Goal: Transaction & Acquisition: Obtain resource

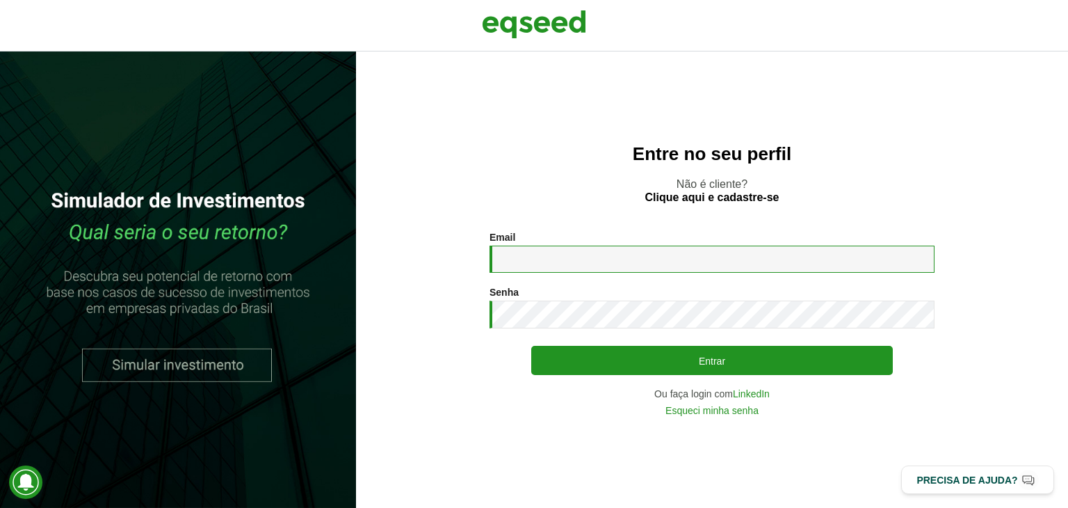
click at [705, 261] on input "Email *" at bounding box center [712, 258] width 445 height 27
type input "**********"
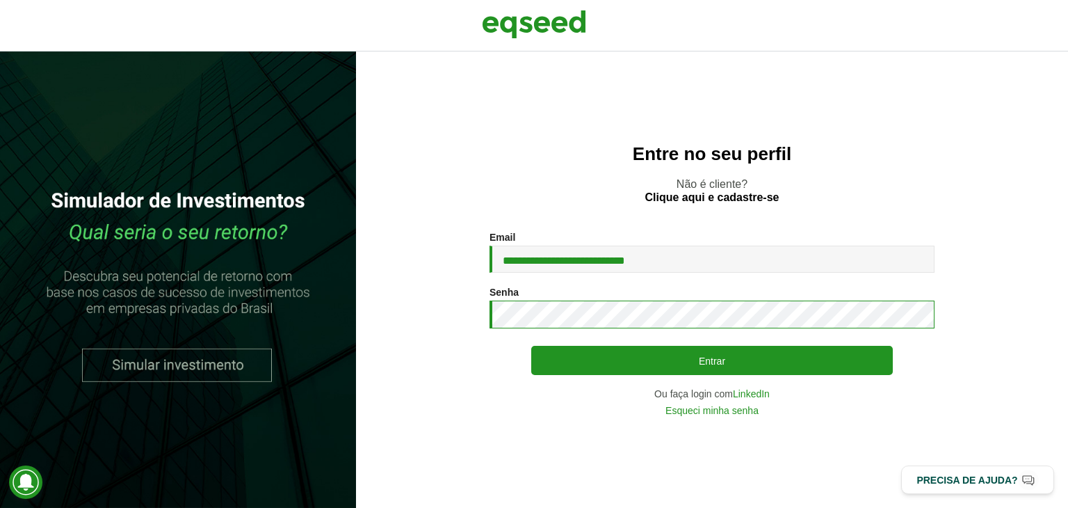
click at [531, 346] on button "Entrar" at bounding box center [712, 360] width 362 height 29
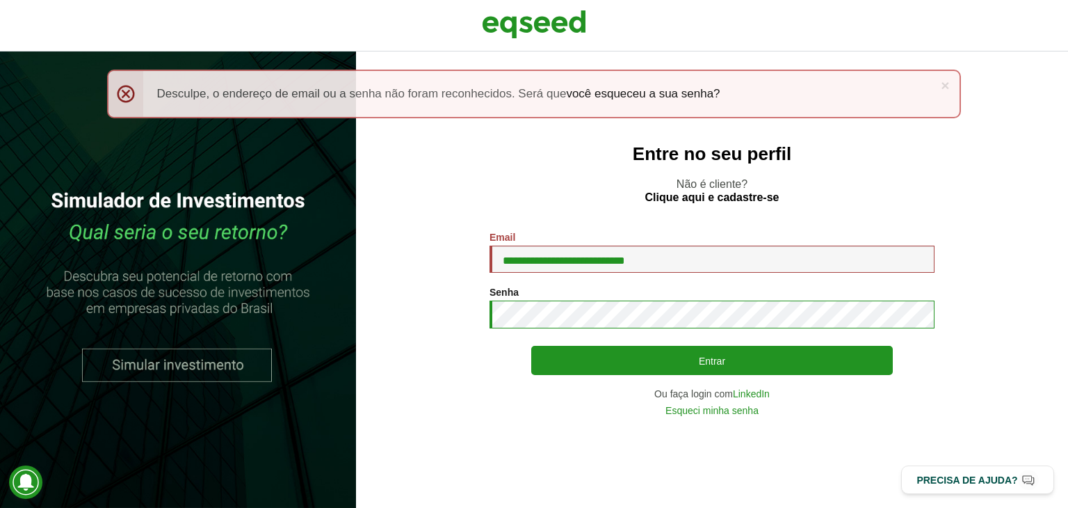
click at [531, 346] on button "Entrar" at bounding box center [712, 360] width 362 height 29
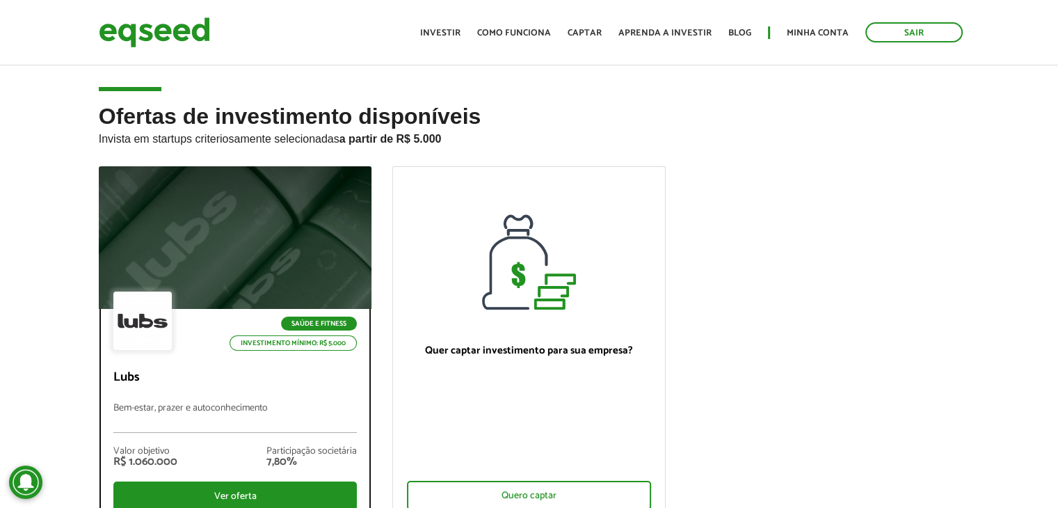
click at [220, 335] on div "Saúde e Fitness Investimento mínimo: R$ 5.000" at bounding box center [235, 321] width 244 height 61
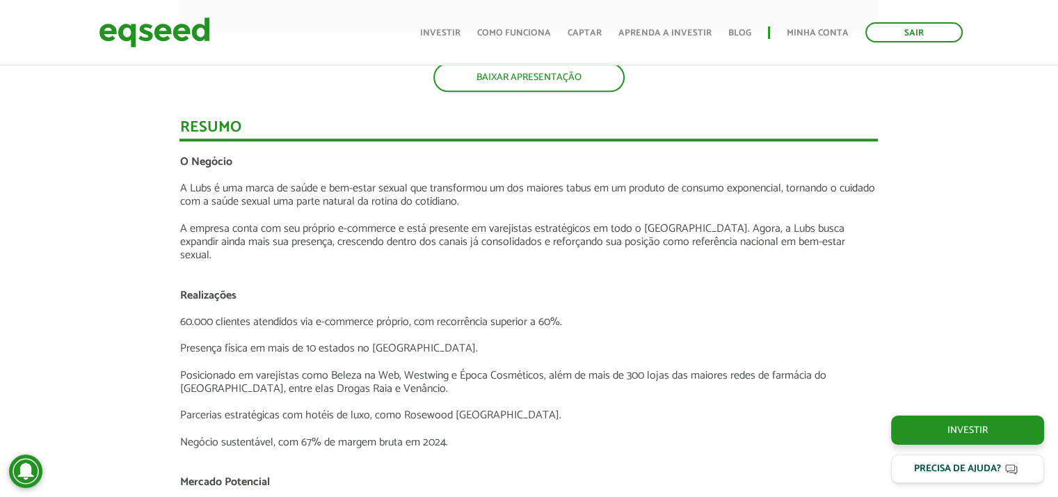
scroll to position [1710, 0]
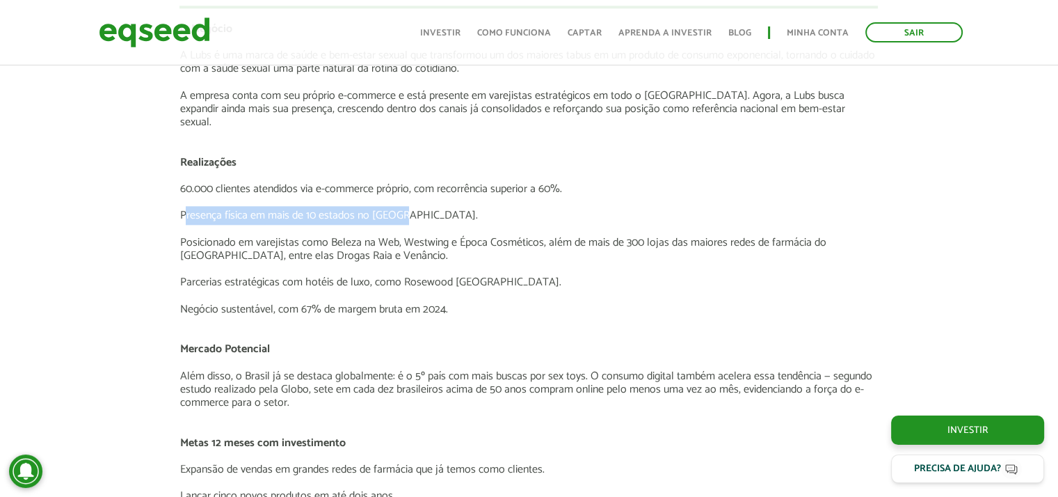
drag, startPoint x: 183, startPoint y: 195, endPoint x: 398, endPoint y: 199, distance: 215.6
click at [398, 209] on p "Presença física em mais de 10 estados no Brasil." at bounding box center [528, 215] width 698 height 13
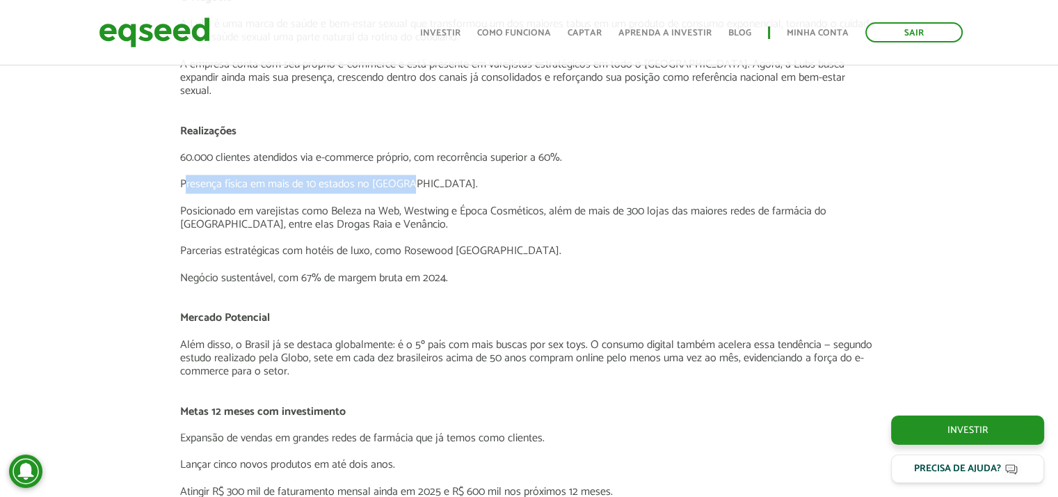
scroll to position [1743, 0]
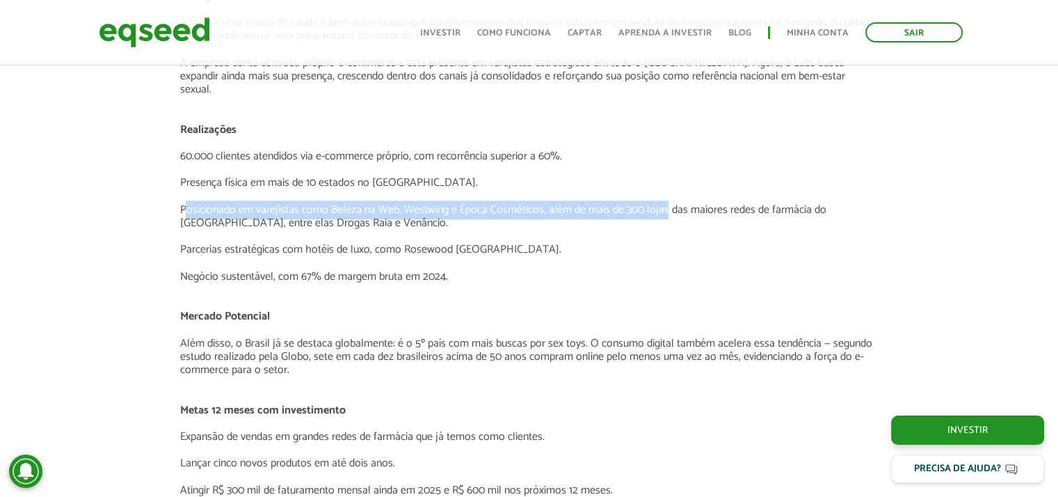
drag, startPoint x: 183, startPoint y: 200, endPoint x: 665, endPoint y: 193, distance: 482.0
click at [665, 203] on p "Posicionado em varejistas como Beleza na Web, Westwing e Época Cosméticos, além…" at bounding box center [528, 216] width 698 height 26
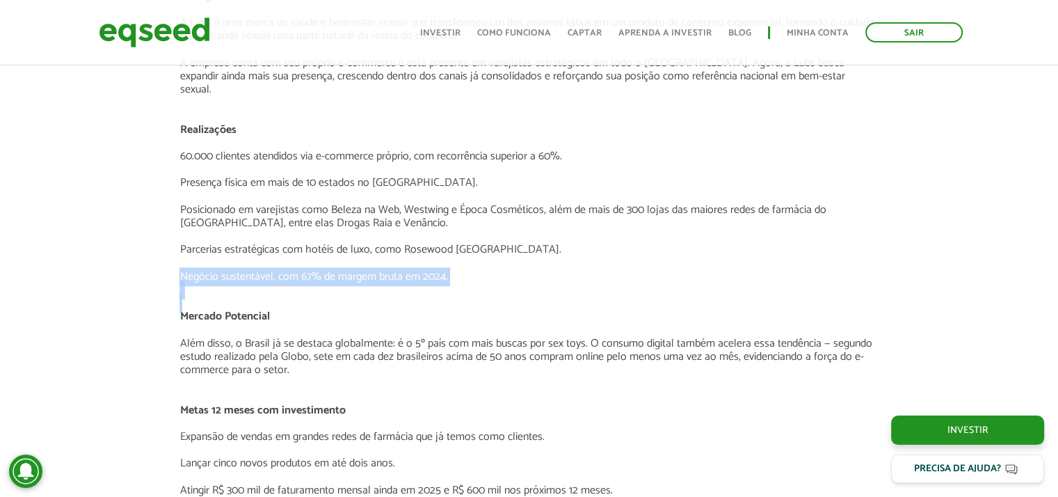
drag, startPoint x: 176, startPoint y: 263, endPoint x: 510, endPoint y: 284, distance: 335.2
click at [510, 284] on div "Apresentação aos investidores BAIXAR APRESENTAÇÃO Resumo O Negócio A Lubs é uma…" at bounding box center [528, 478] width 719 height 2348
click at [510, 296] on p at bounding box center [528, 302] width 698 height 13
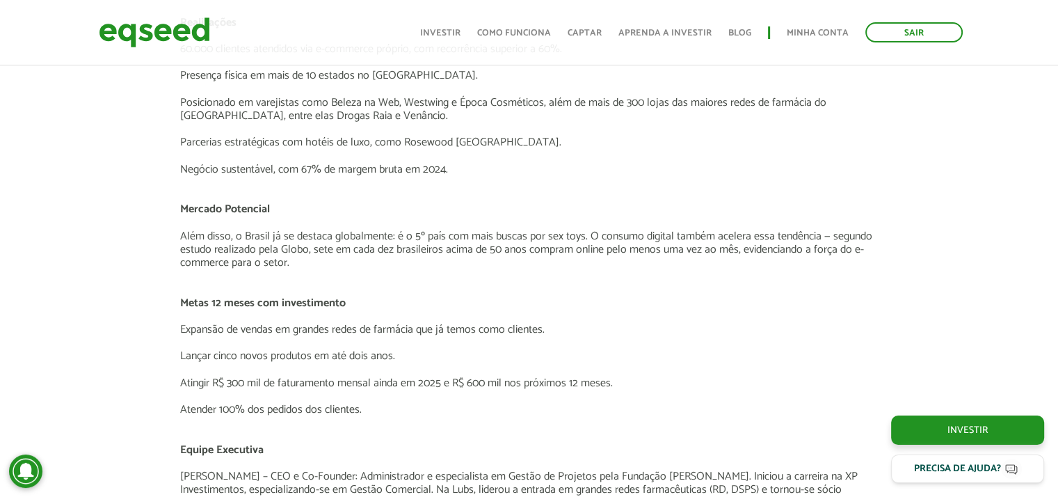
scroll to position [1853, 0]
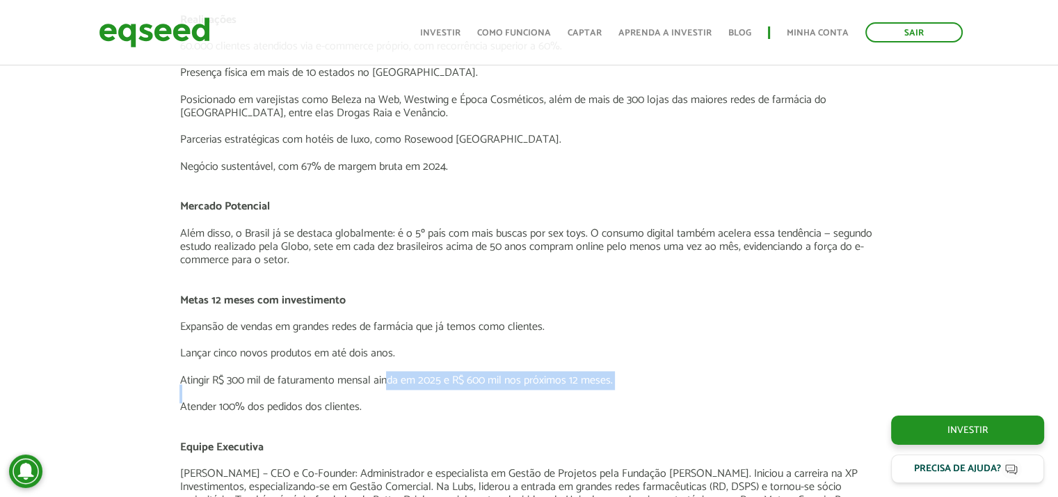
drag, startPoint x: 389, startPoint y: 370, endPoint x: 588, endPoint y: 376, distance: 199.7
click at [588, 376] on div "O Negócio A Lubs é uma marca de saúde e bem-estar sexual que transformou um dos…" at bounding box center [528, 320] width 698 height 880
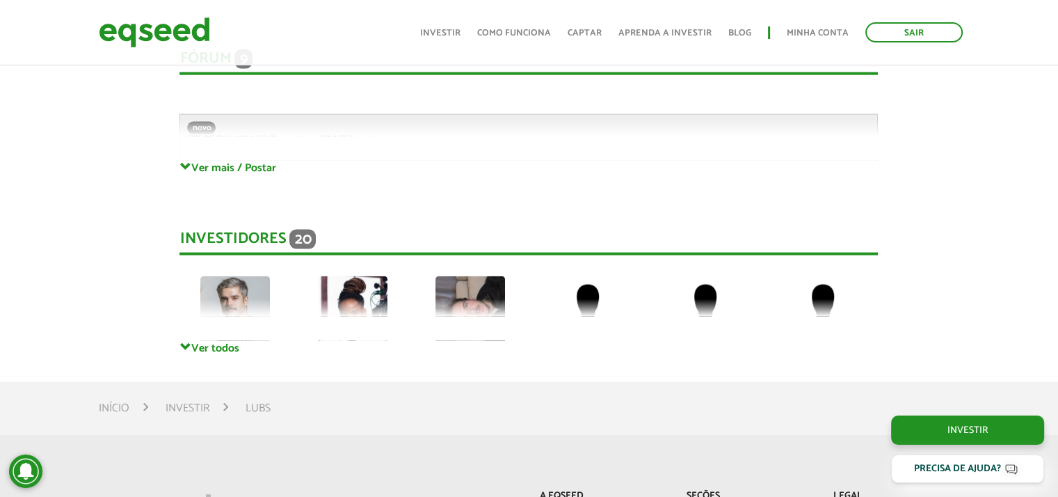
scroll to position [3073, 0]
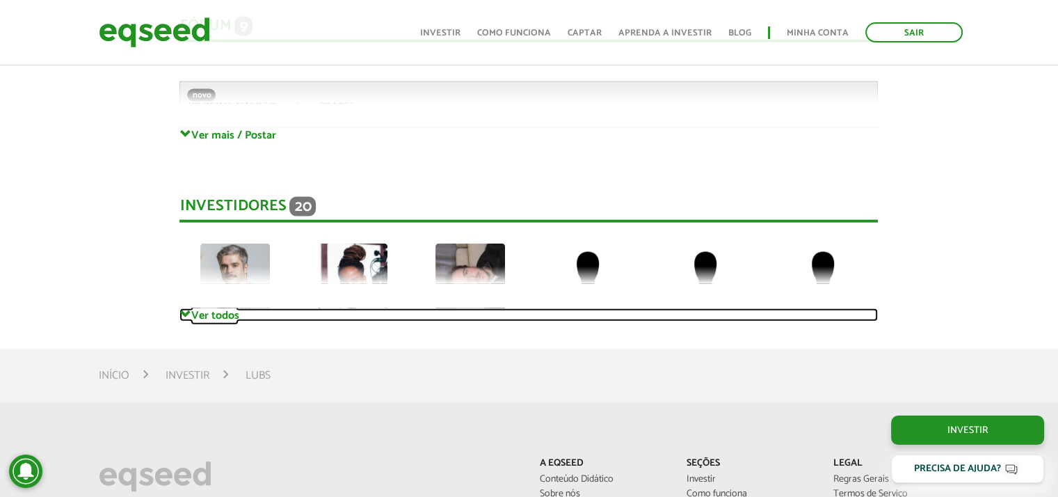
click at [189, 309] on span at bounding box center [184, 314] width 11 height 11
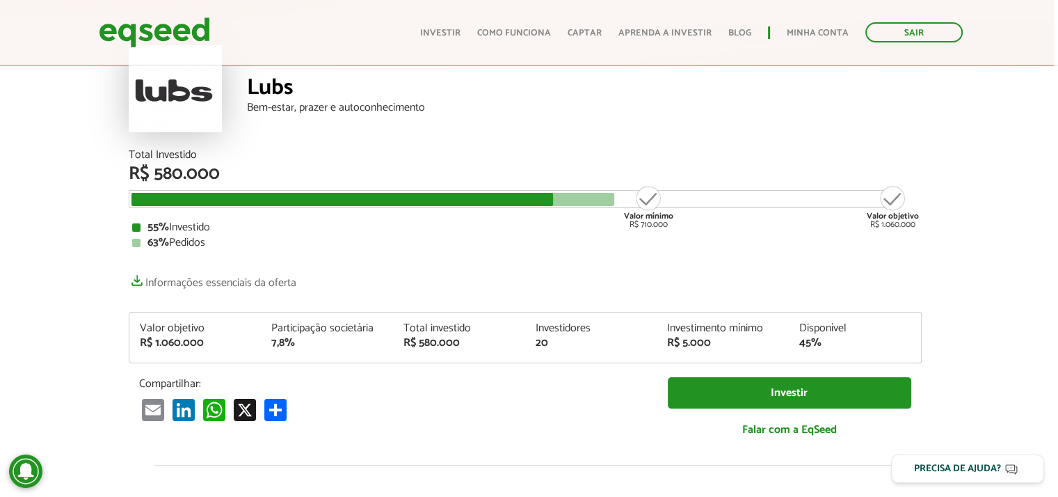
scroll to position [58, 4]
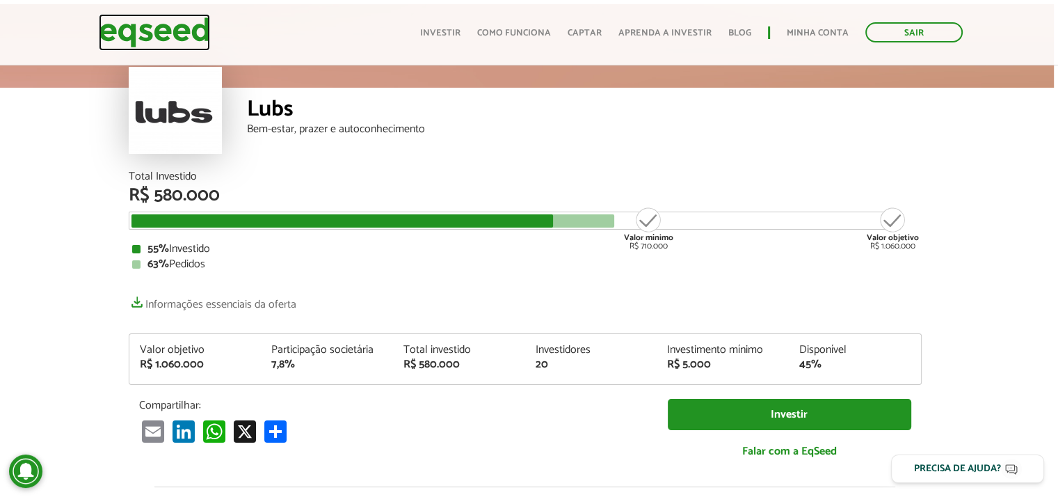
click at [166, 41] on img at bounding box center [154, 32] width 111 height 37
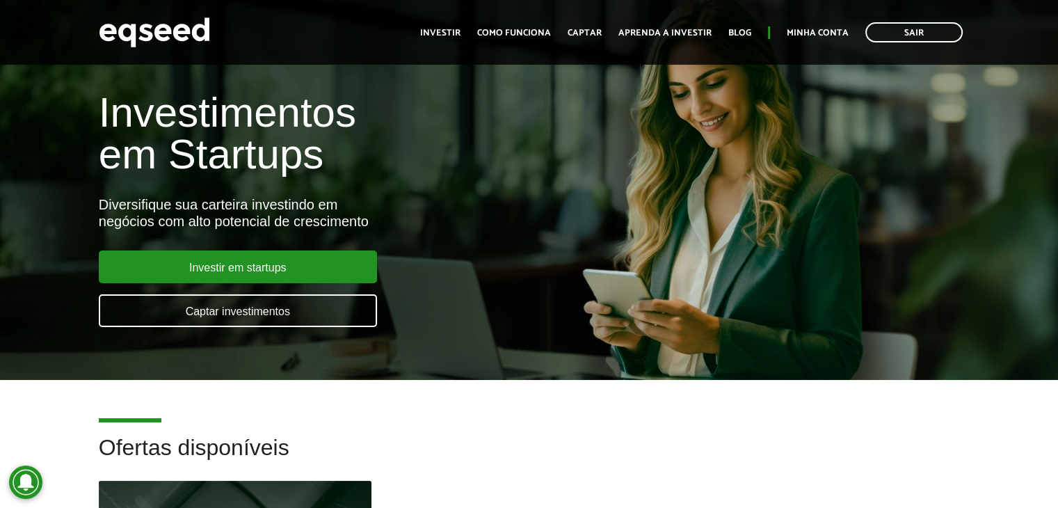
scroll to position [22, 0]
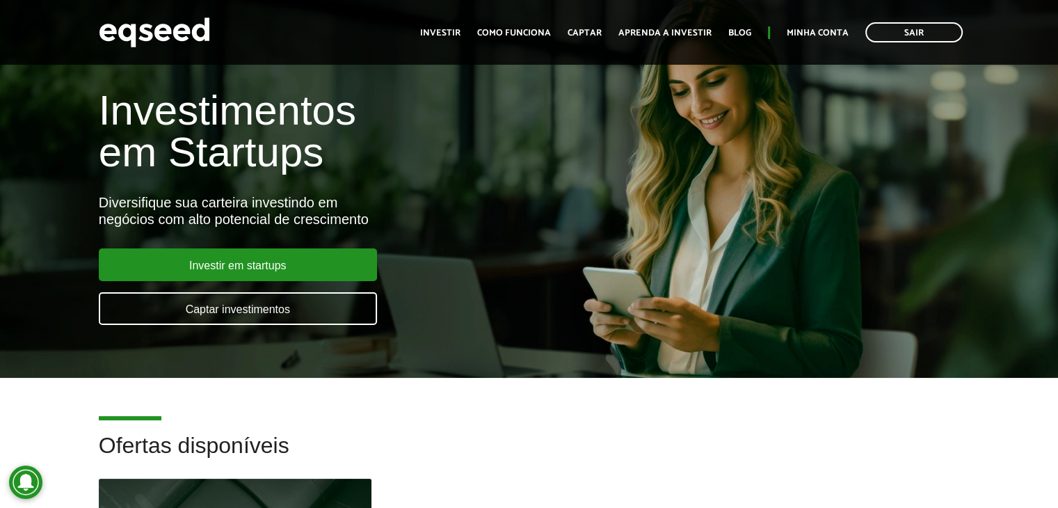
click at [298, 283] on div "Investir em startups Captar investimentos" at bounding box center [238, 292] width 278 height 88
click at [803, 31] on link "Minha conta" at bounding box center [818, 33] width 62 height 9
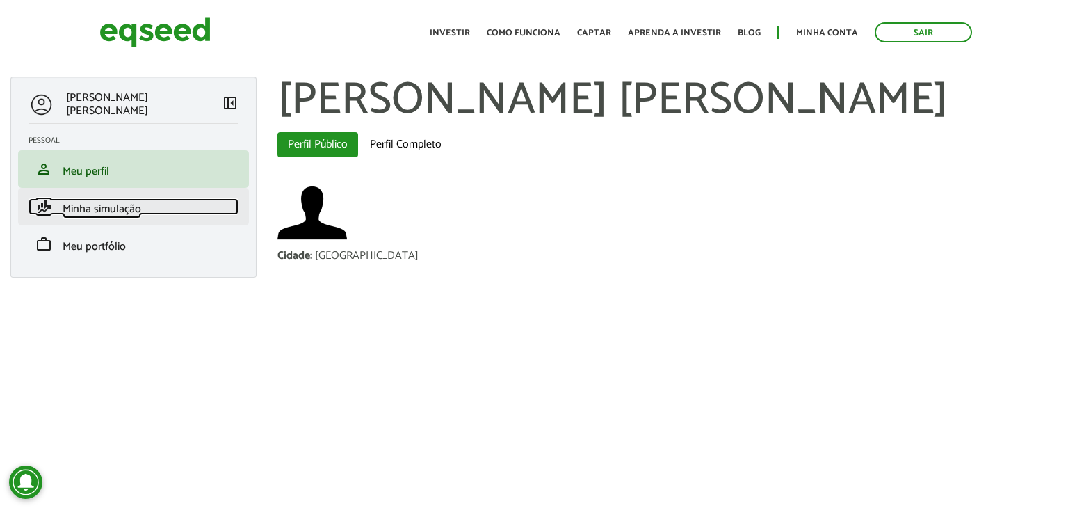
click at [87, 206] on span "Minha simulação" at bounding box center [102, 209] width 79 height 19
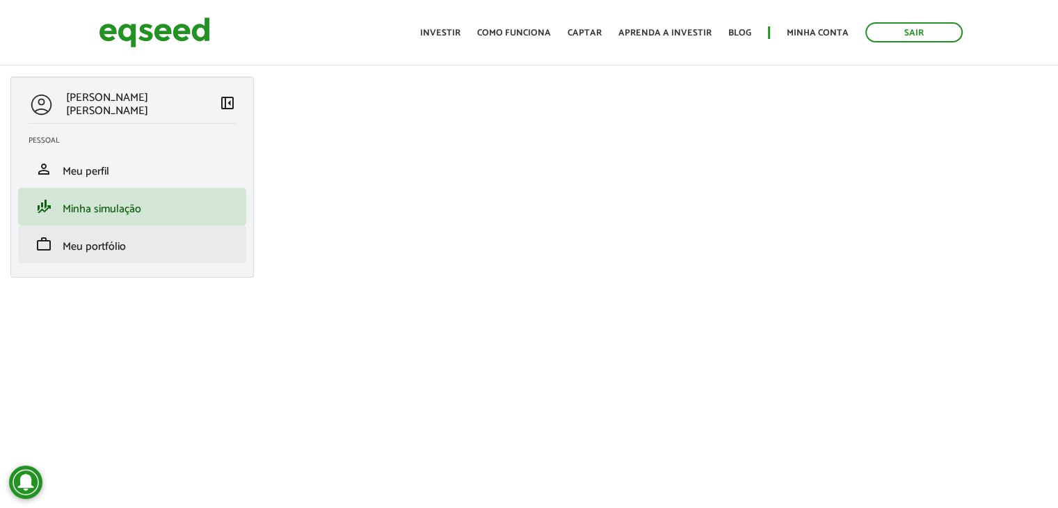
click at [80, 255] on li "work Meu portfólio" at bounding box center [132, 244] width 228 height 38
click at [79, 244] on span "Meu portfólio" at bounding box center [94, 246] width 63 height 19
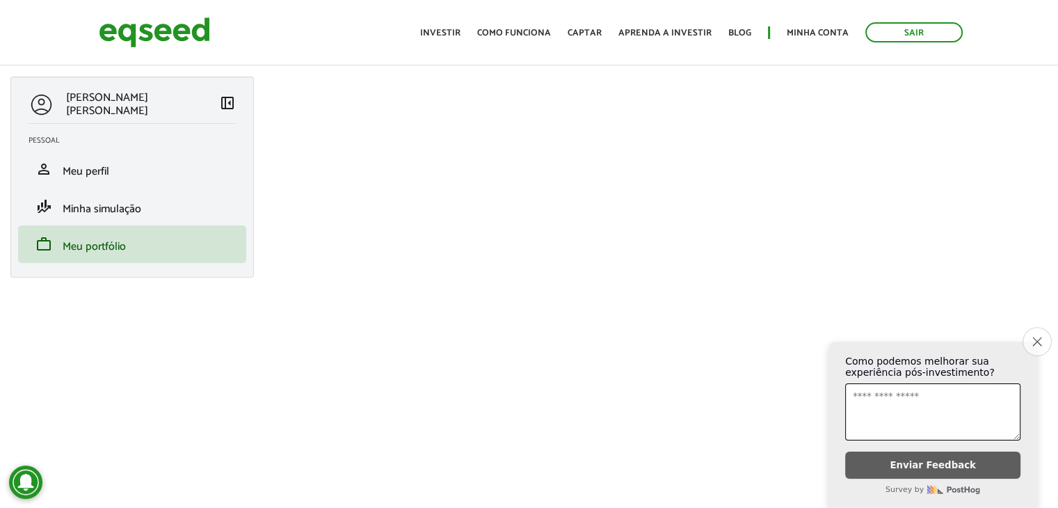
click at [1037, 337] on icon "Close survey" at bounding box center [1036, 341] width 9 height 9
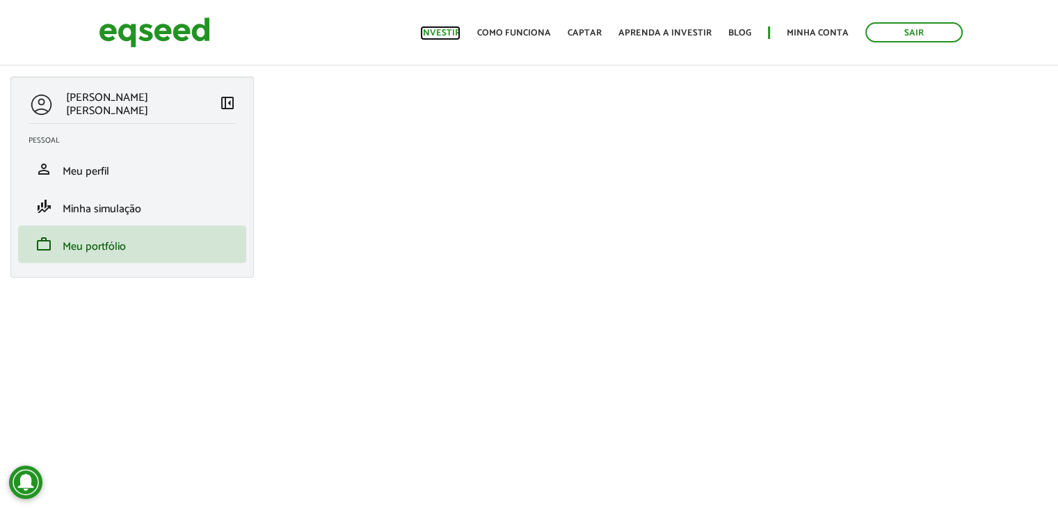
click at [449, 29] on link "Investir" at bounding box center [440, 33] width 40 height 9
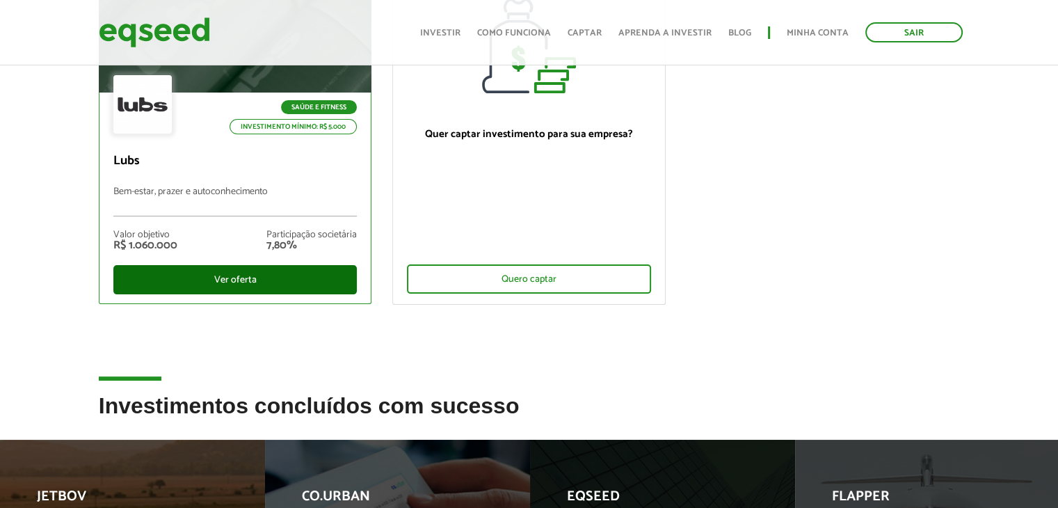
scroll to position [211, 0]
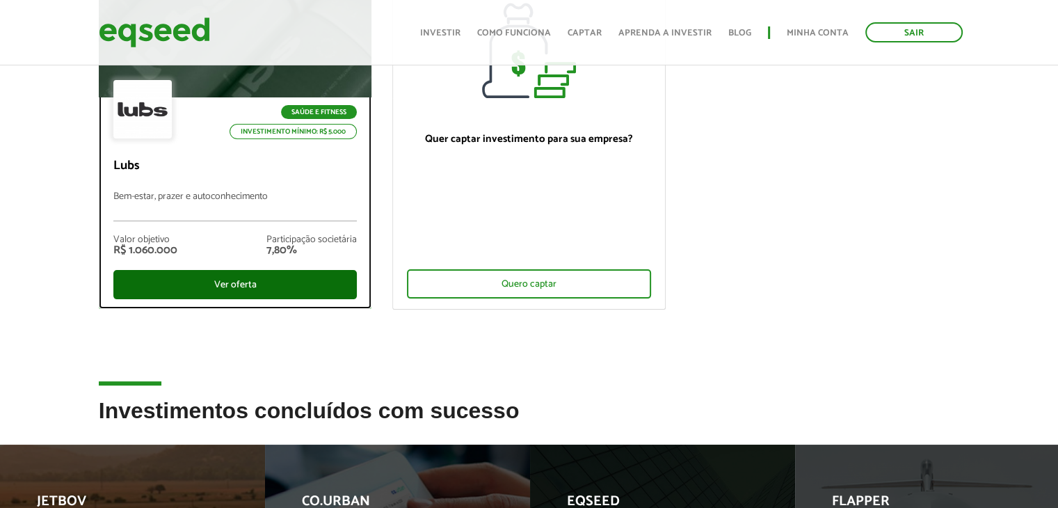
click at [226, 293] on div "Ver oferta" at bounding box center [235, 284] width 244 height 29
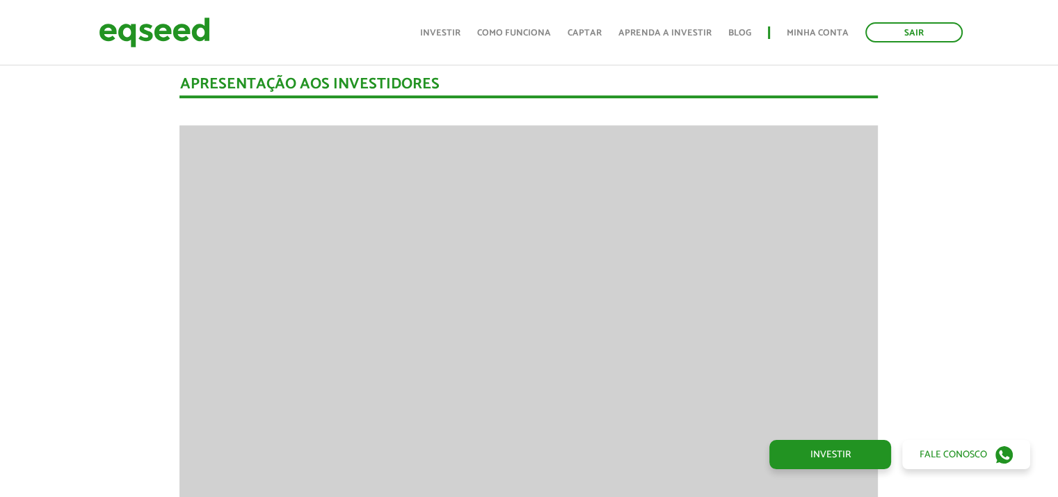
scroll to position [1271, 0]
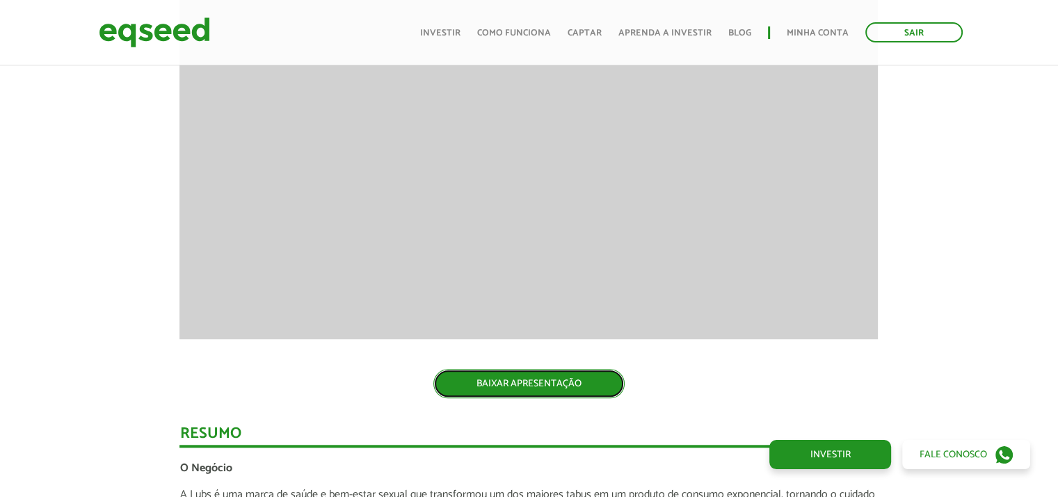
click at [565, 385] on link "BAIXAR APRESENTAÇÃO" at bounding box center [528, 383] width 191 height 29
